Goal: Obtain resource: Obtain resource

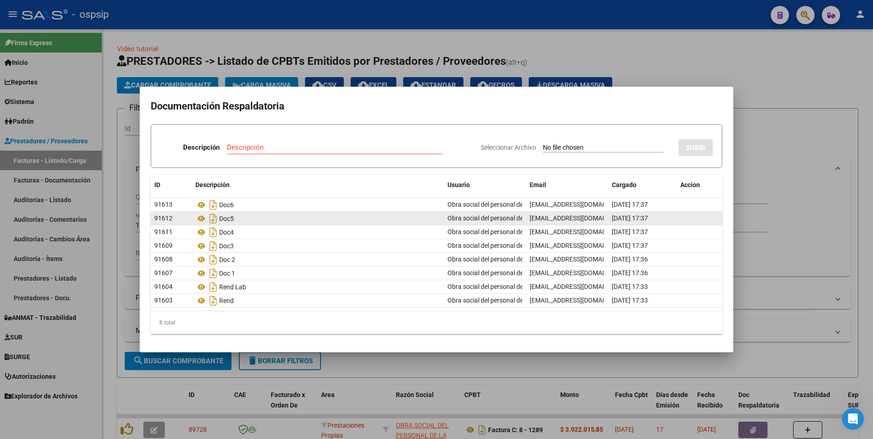
scroll to position [87, 0]
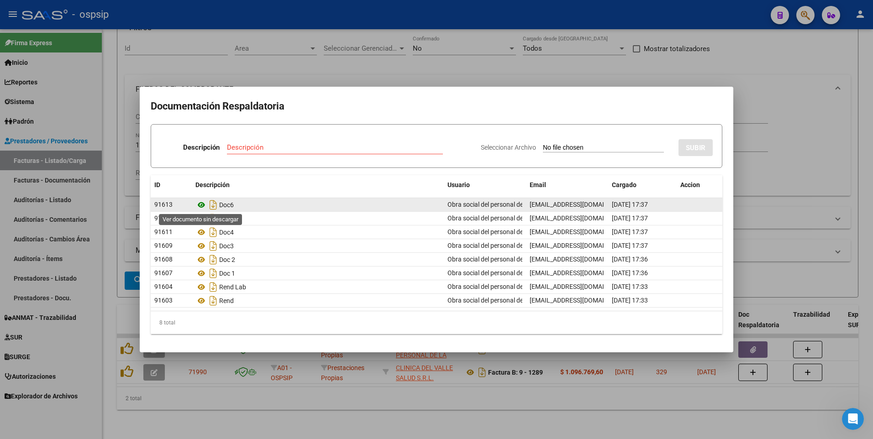
click at [200, 206] on icon at bounding box center [201, 205] width 12 height 11
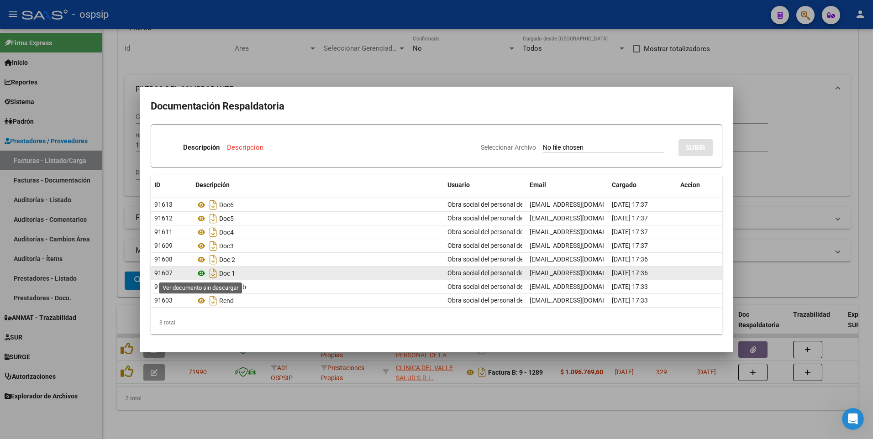
click at [201, 274] on icon at bounding box center [201, 273] width 12 height 11
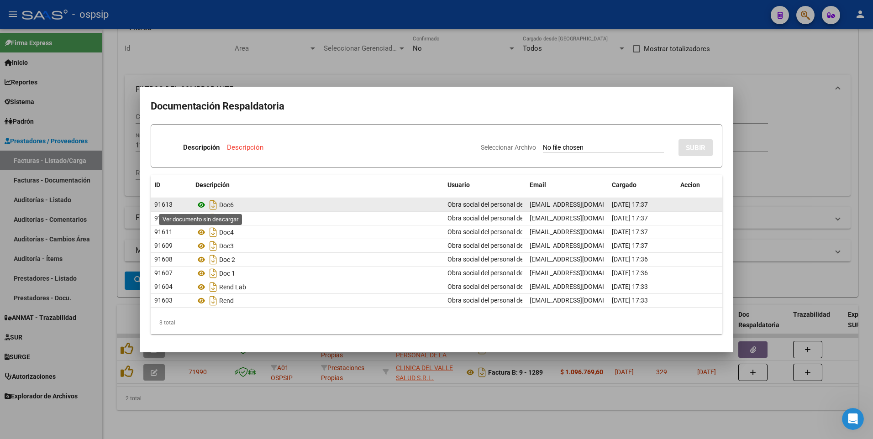
click at [199, 203] on icon at bounding box center [201, 205] width 12 height 11
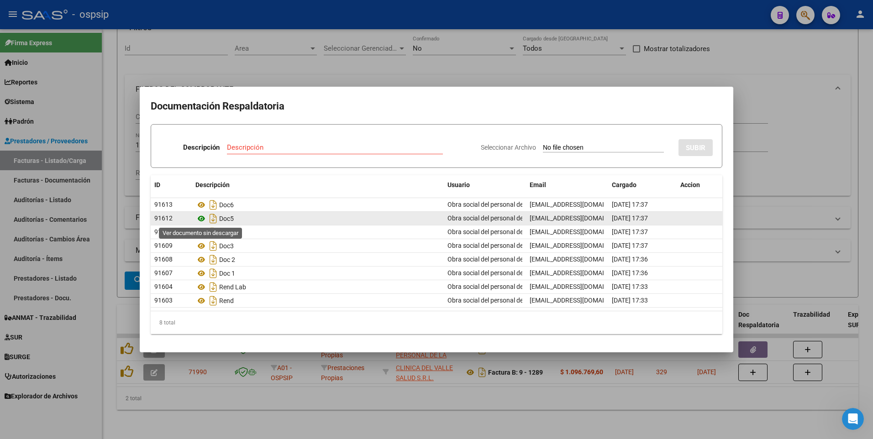
click at [201, 219] on icon at bounding box center [201, 218] width 12 height 11
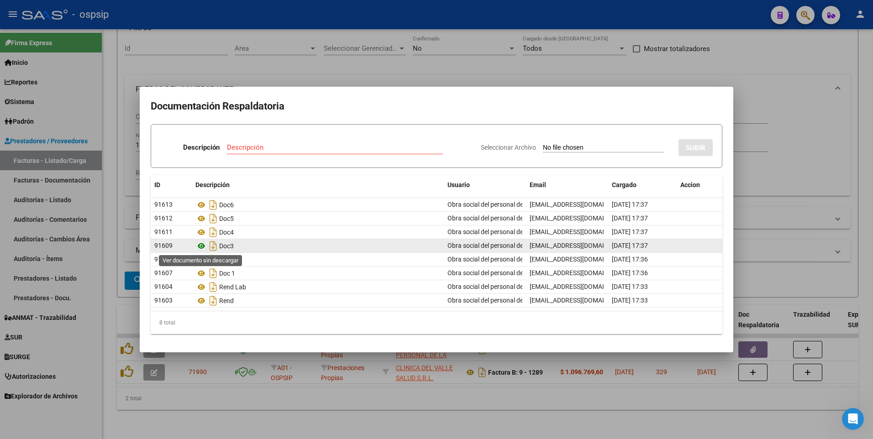
click at [202, 245] on icon at bounding box center [201, 246] width 12 height 11
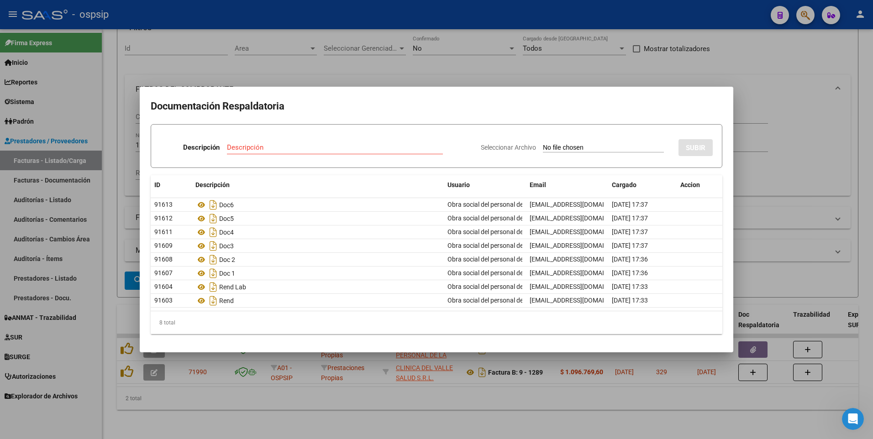
click at [479, 71] on div at bounding box center [436, 219] width 873 height 439
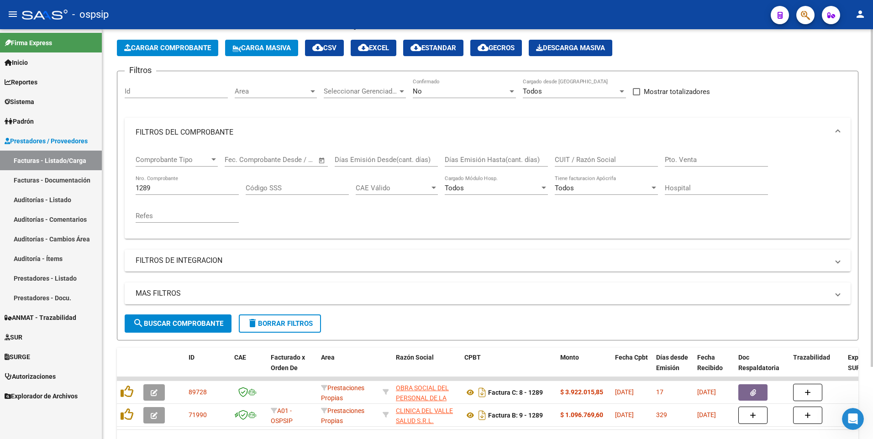
scroll to position [0, 0]
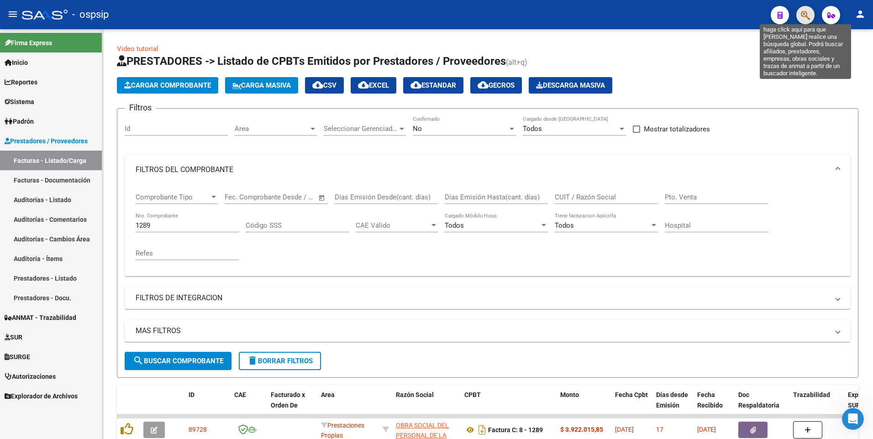
click at [802, 16] on icon "button" at bounding box center [805, 15] width 9 height 11
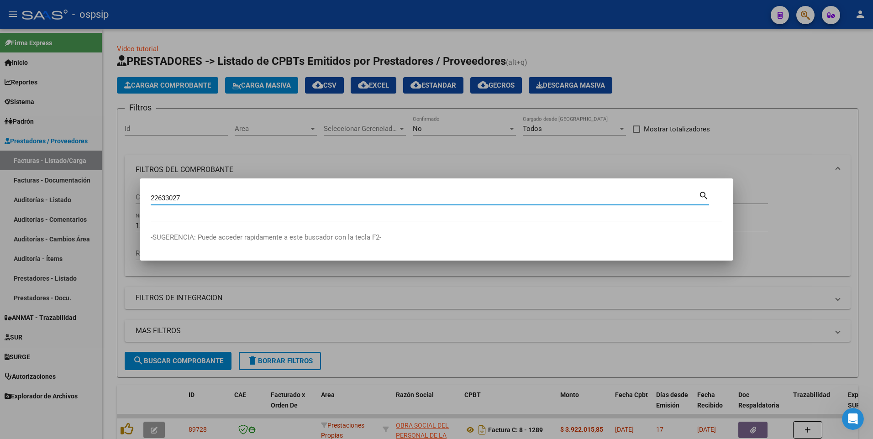
type input "22633027"
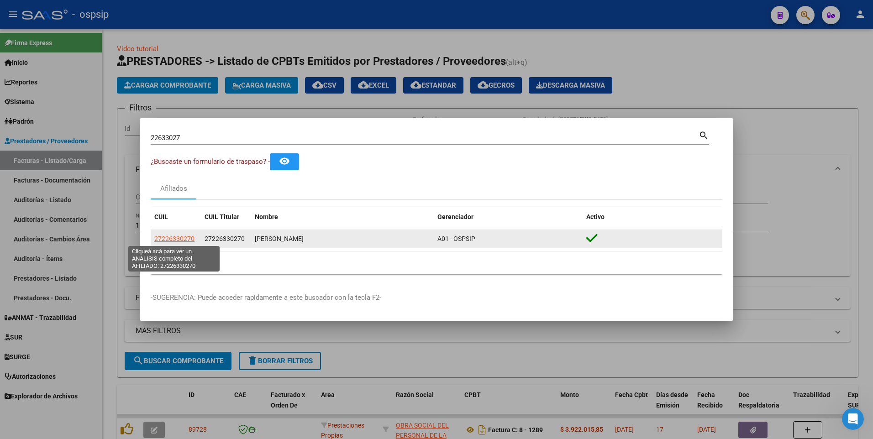
click at [178, 240] on span "27226330270" at bounding box center [174, 238] width 40 height 7
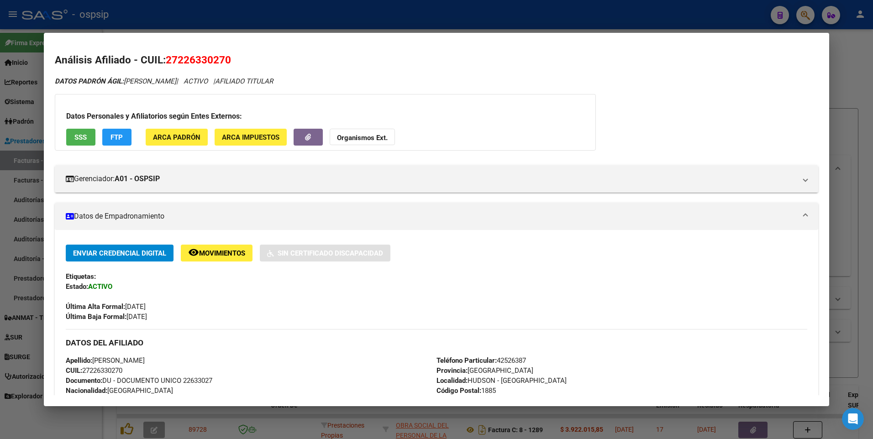
click at [72, 140] on button "SSS" at bounding box center [80, 137] width 29 height 17
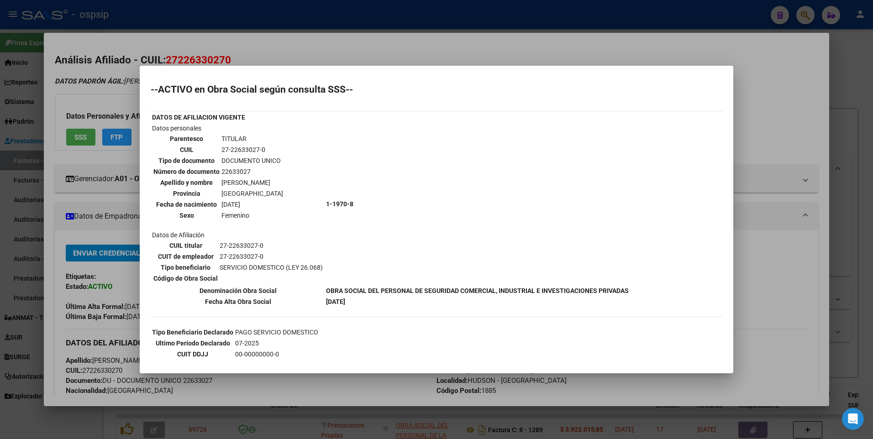
drag, startPoint x: 305, startPoint y: 50, endPoint x: 287, endPoint y: 10, distance: 44.6
click at [303, 49] on div at bounding box center [436, 219] width 873 height 439
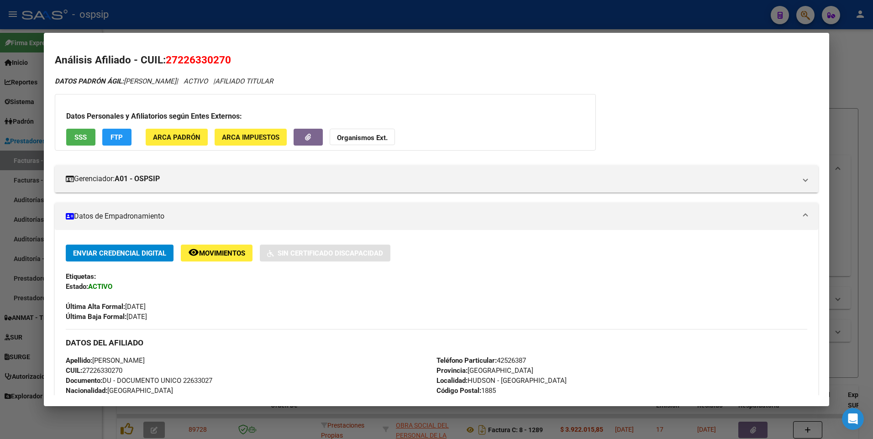
click at [287, 10] on div at bounding box center [436, 219] width 873 height 439
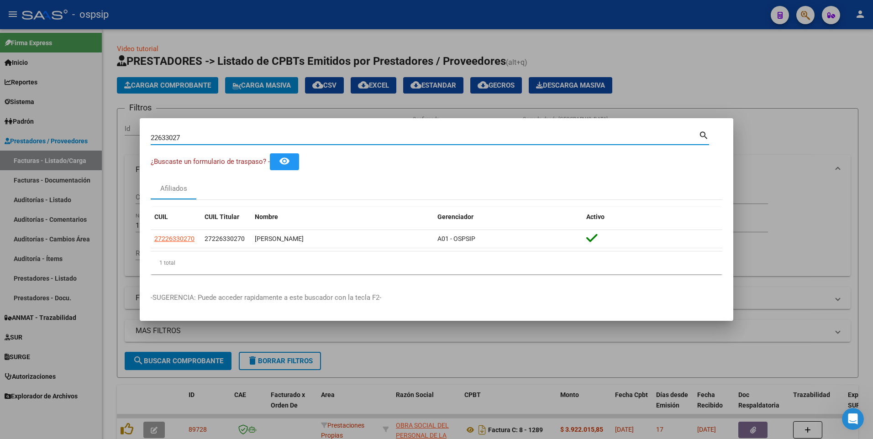
drag, startPoint x: 195, startPoint y: 139, endPoint x: 52, endPoint y: 147, distance: 143.6
click at [52, 147] on div "22633027 Buscar (apellido, dni, cuil, nro traspaso, cuit, obra social) search ¿…" at bounding box center [436, 219] width 873 height 439
type input "20227180979"
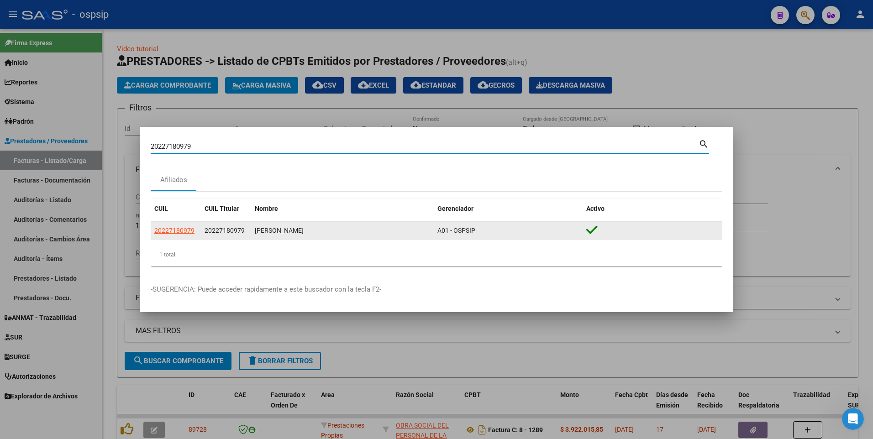
click at [165, 235] on app-link-go-to "20227180979" at bounding box center [174, 231] width 40 height 11
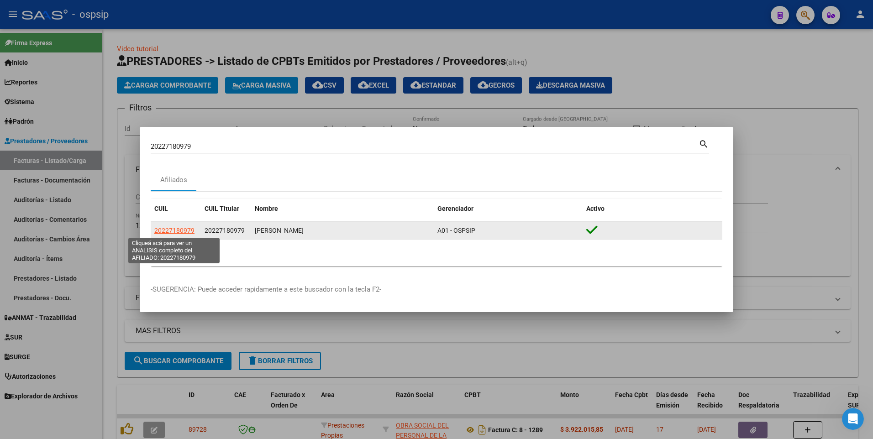
click at [166, 232] on span "20227180979" at bounding box center [174, 230] width 40 height 7
type textarea "20227180979"
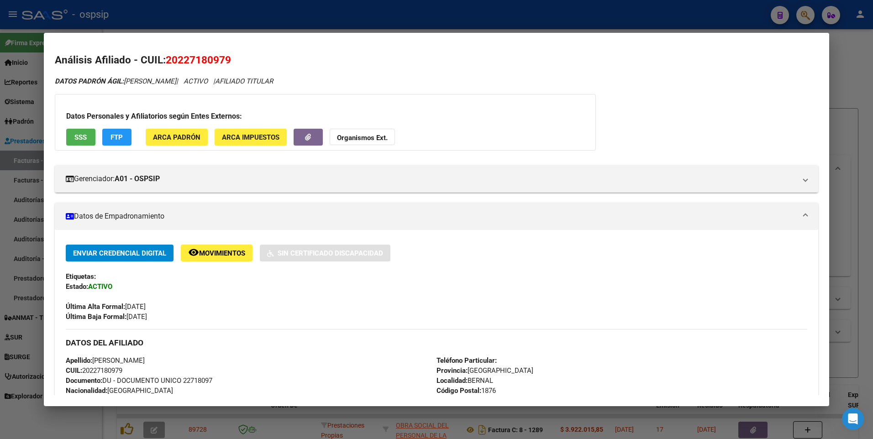
click at [86, 135] on span "SSS" at bounding box center [80, 137] width 12 height 8
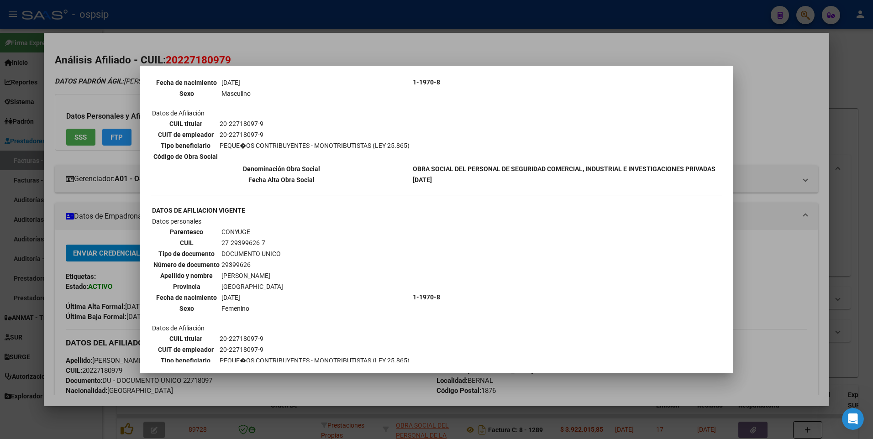
scroll to position [91, 0]
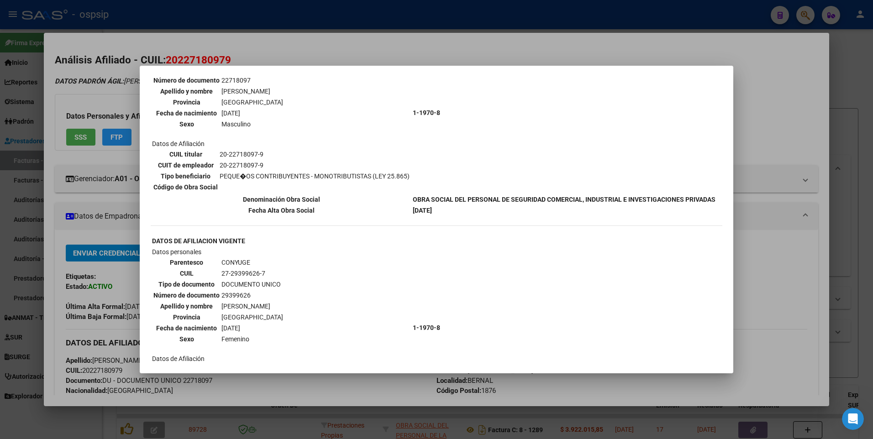
click at [323, 47] on div at bounding box center [436, 219] width 873 height 439
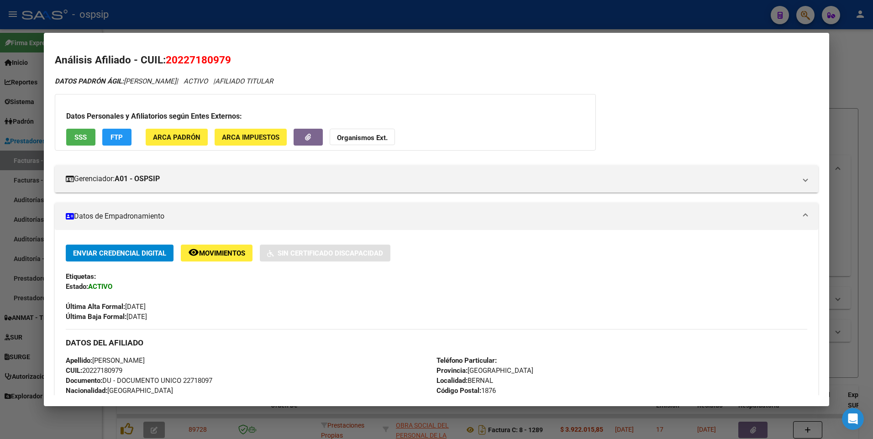
click at [326, 19] on div at bounding box center [436, 219] width 873 height 439
